Goal: Complete application form

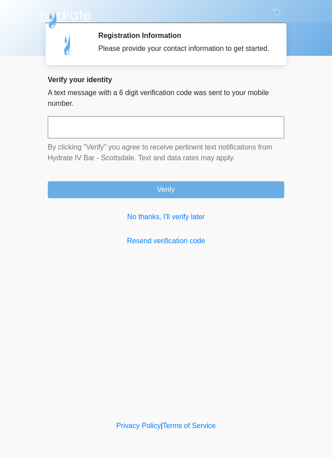
click at [246, 131] on input "text" at bounding box center [166, 127] width 236 height 22
type input "******"
click at [234, 198] on button "Verify" at bounding box center [166, 189] width 236 height 17
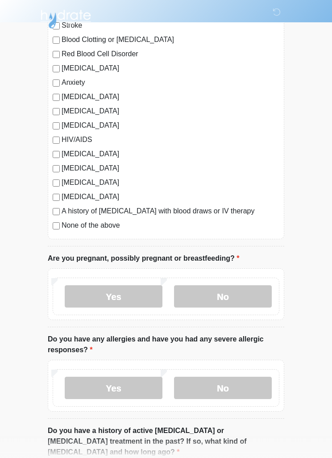
scroll to position [152, 0]
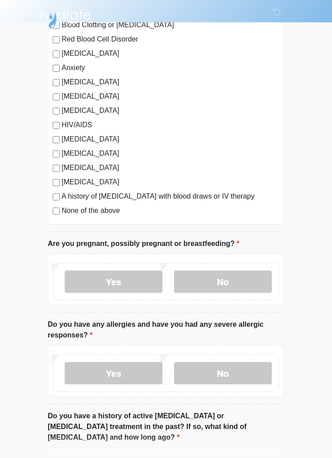
click at [249, 282] on label "No" at bounding box center [223, 281] width 98 height 22
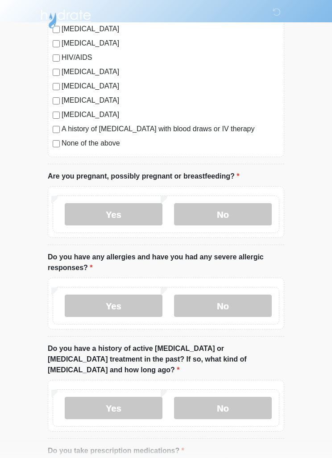
scroll to position [233, 0]
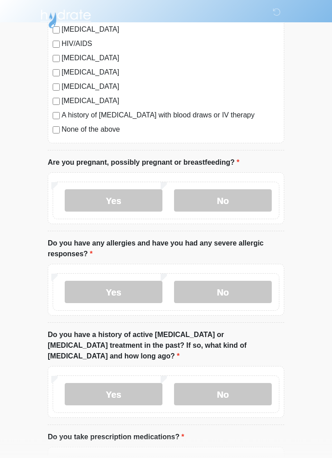
click at [243, 295] on label "No" at bounding box center [223, 292] width 98 height 22
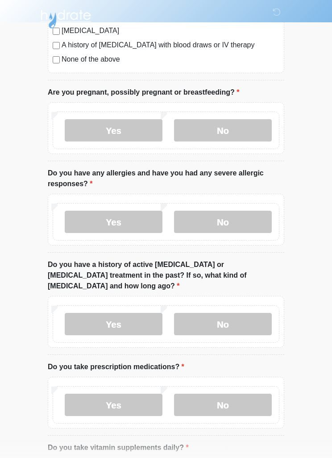
click at [243, 313] on label "No" at bounding box center [223, 324] width 98 height 22
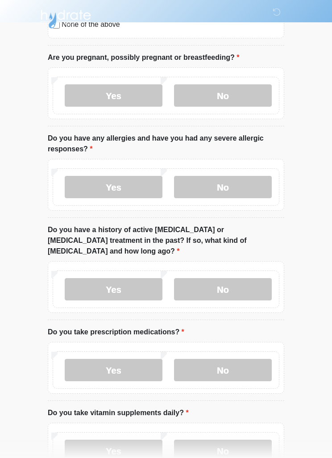
scroll to position [393, 0]
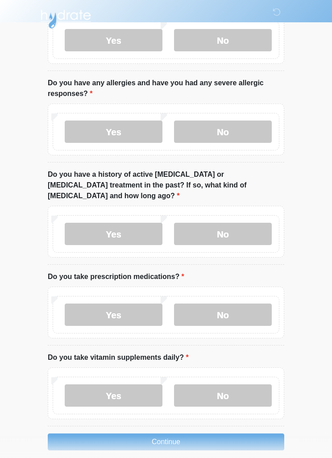
click at [260, 303] on label "No" at bounding box center [223, 314] width 98 height 22
click at [250, 384] on label "No" at bounding box center [223, 395] width 98 height 22
click at [260, 433] on button "Continue" at bounding box center [166, 441] width 236 height 17
click at [200, 433] on button "Continue" at bounding box center [166, 441] width 236 height 17
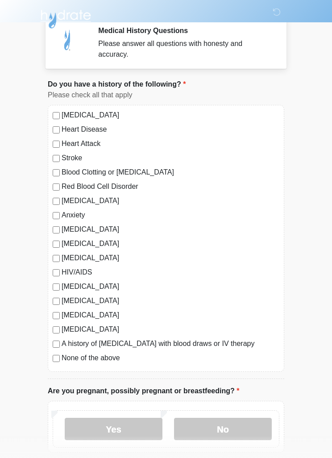
scroll to position [0, 0]
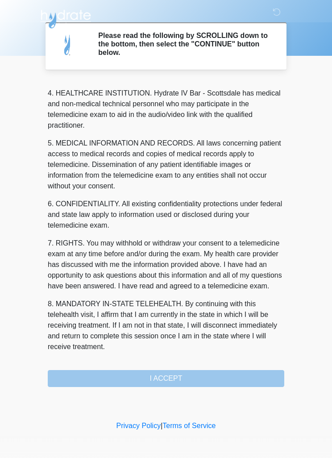
click at [221, 374] on button "I ACCEPT" at bounding box center [166, 378] width 236 height 17
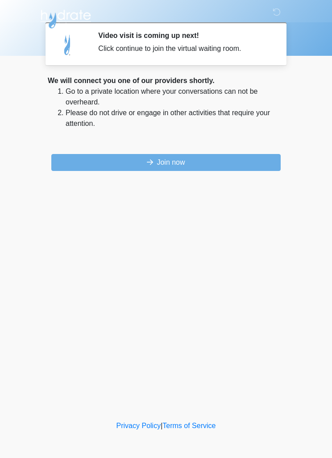
click at [178, 160] on button "Join now" at bounding box center [165, 162] width 229 height 17
